Goal: Information Seeking & Learning: Learn about a topic

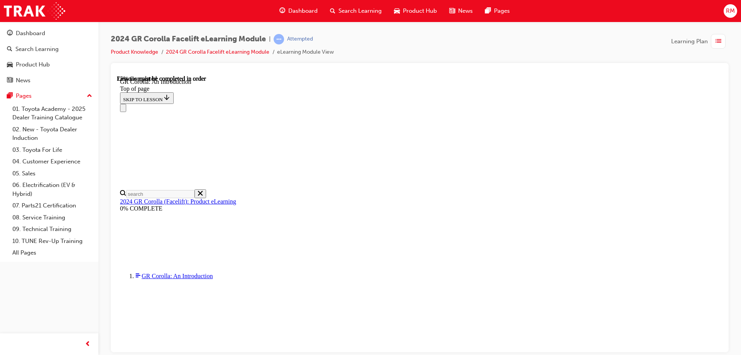
scroll to position [1117, 0]
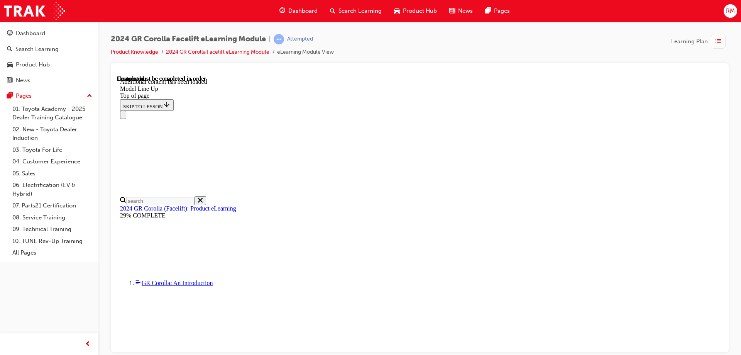
scroll to position [945, 0]
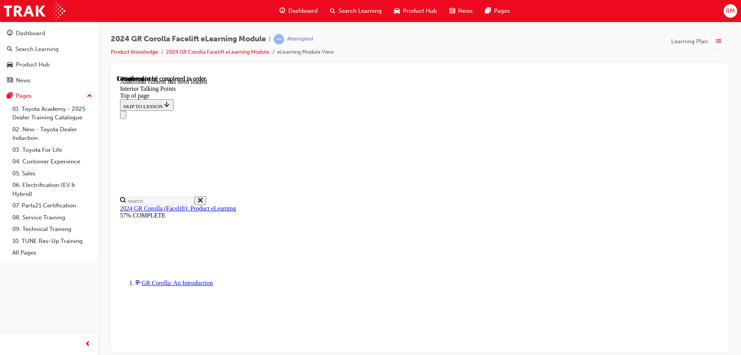
drag, startPoint x: 405, startPoint y: 237, endPoint x: 421, endPoint y: 239, distance: 15.9
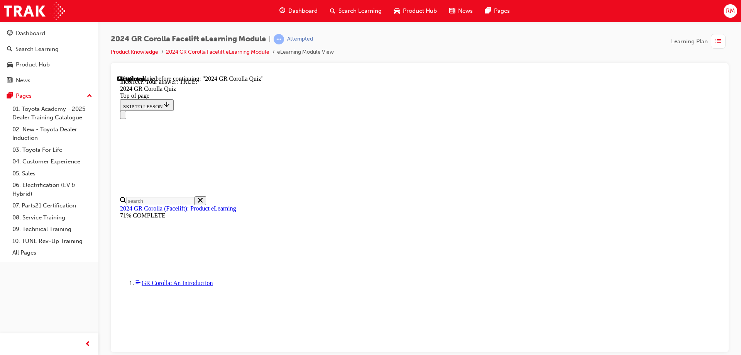
scroll to position [188, 0]
drag, startPoint x: 375, startPoint y: 222, endPoint x: 373, endPoint y: 231, distance: 8.7
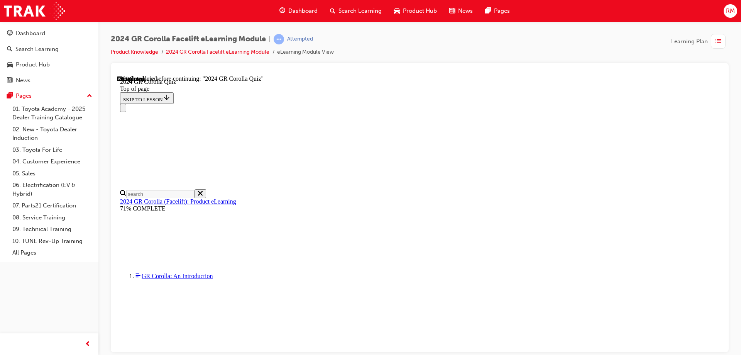
scroll to position [193, 0]
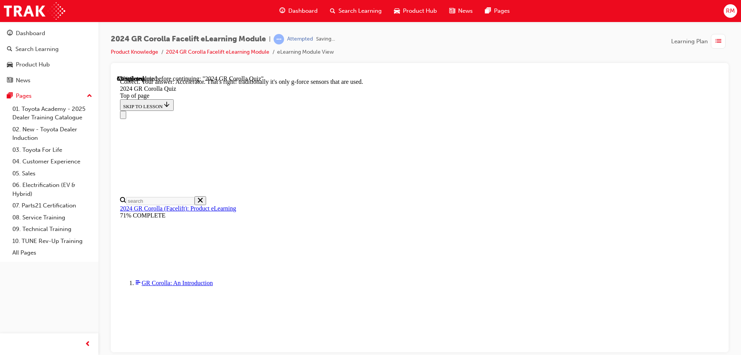
scroll to position [328, 0]
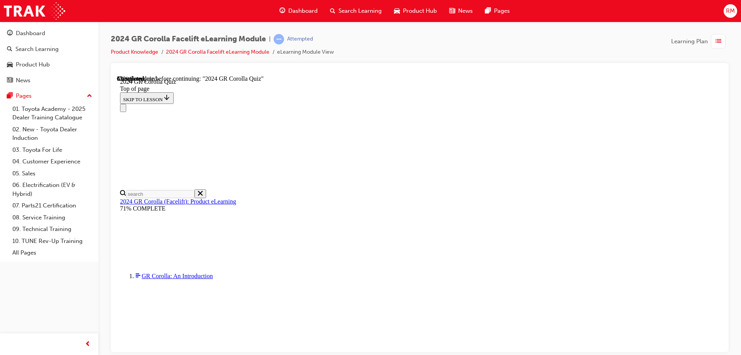
scroll to position [232, 0]
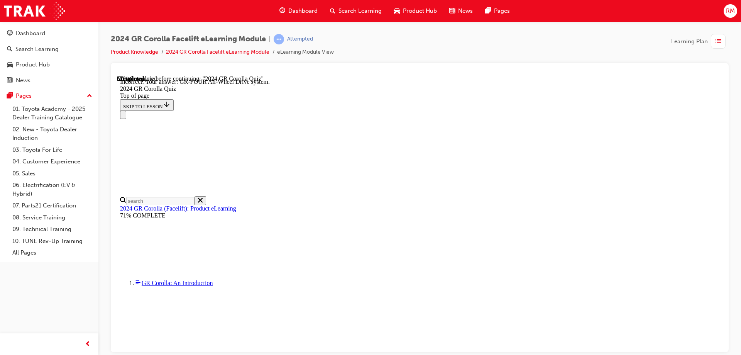
scroll to position [307, 0]
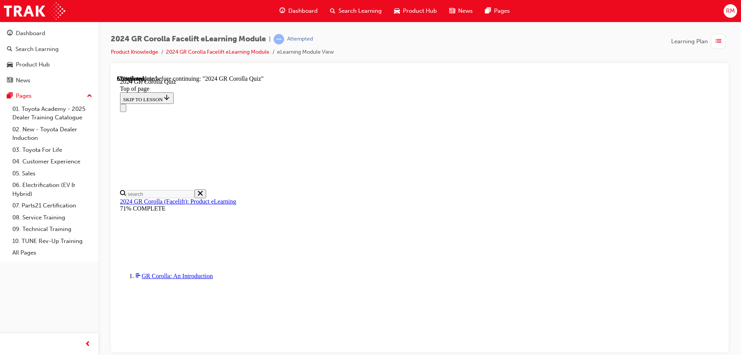
scroll to position [116, 0]
drag, startPoint x: 381, startPoint y: 136, endPoint x: 384, endPoint y: 147, distance: 11.5
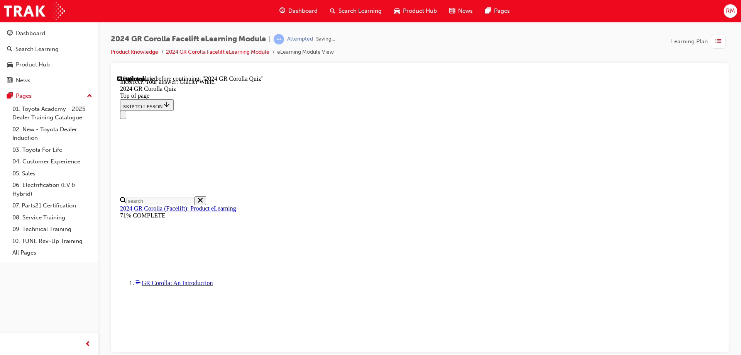
scroll to position [142, 0]
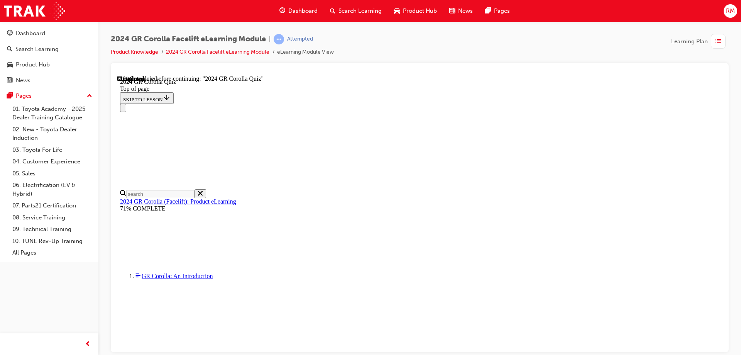
scroll to position [280, 0]
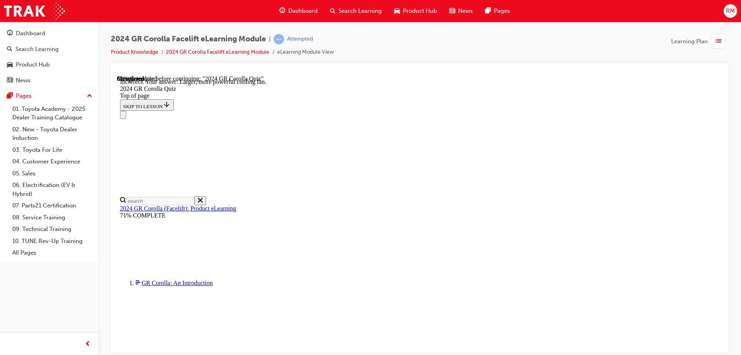
scroll to position [308, 0]
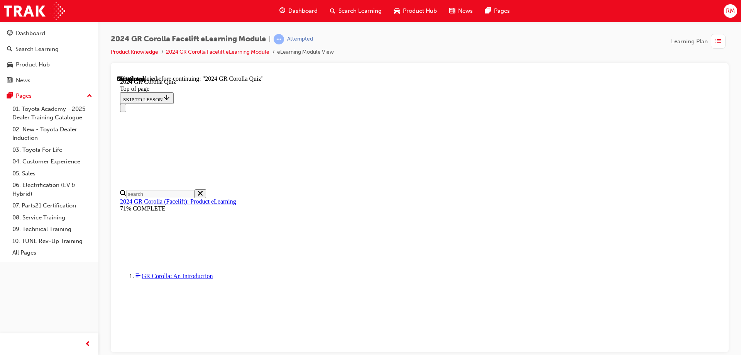
scroll to position [108, 0]
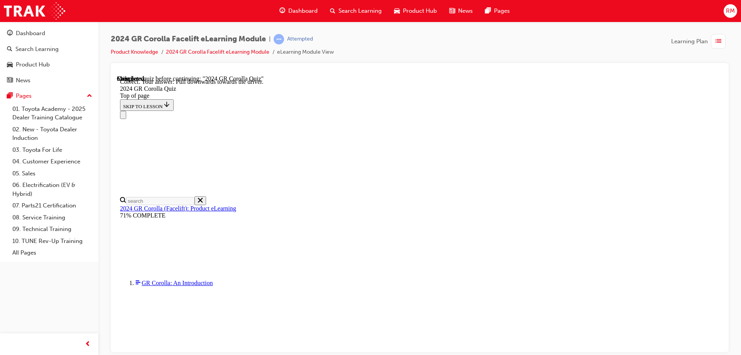
scroll to position [132, 0]
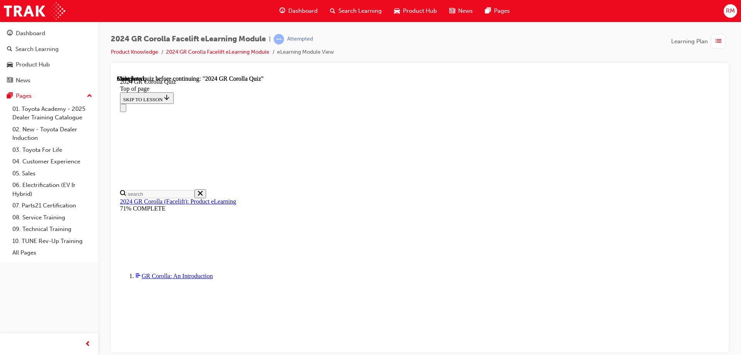
scroll to position [148, 0]
